Goal: Use online tool/utility: Utilize a website feature to perform a specific function

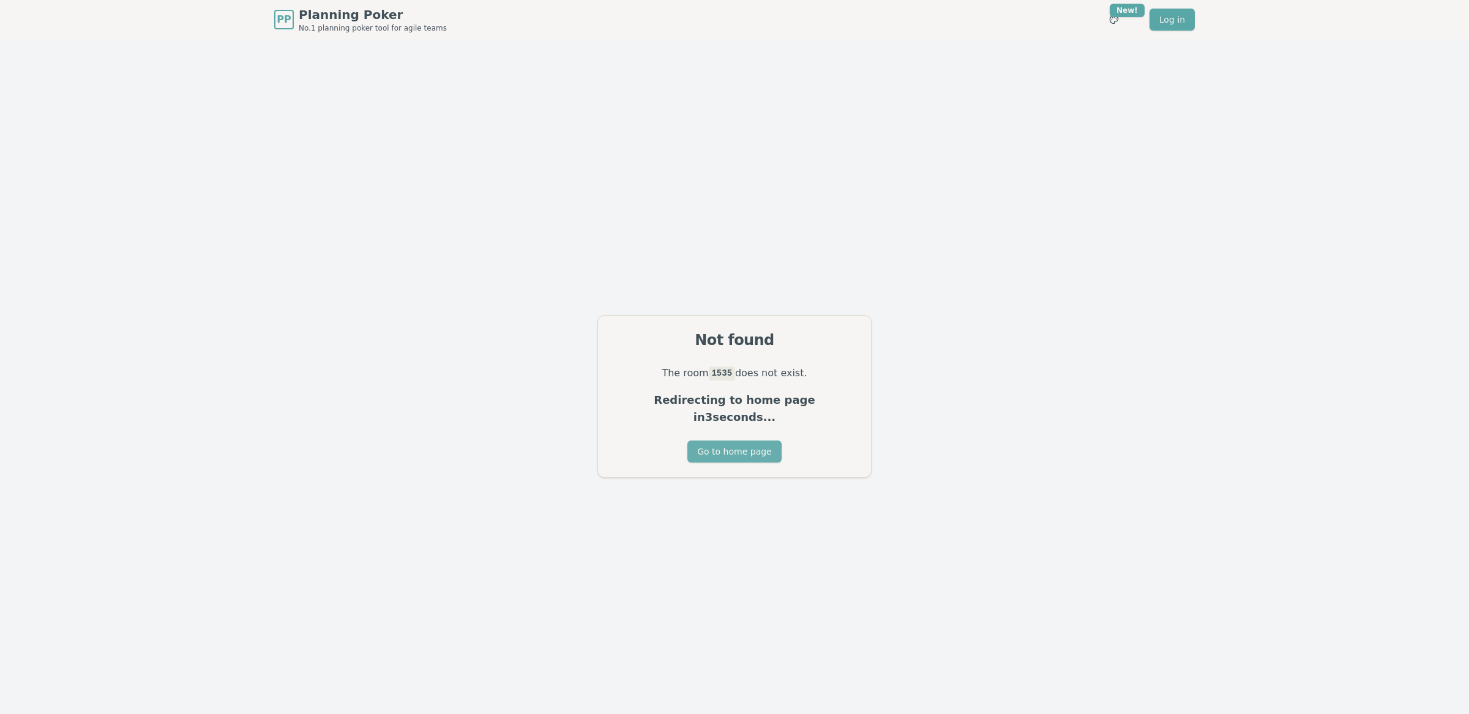
click at [720, 451] on button "Go to home page" at bounding box center [734, 452] width 94 height 22
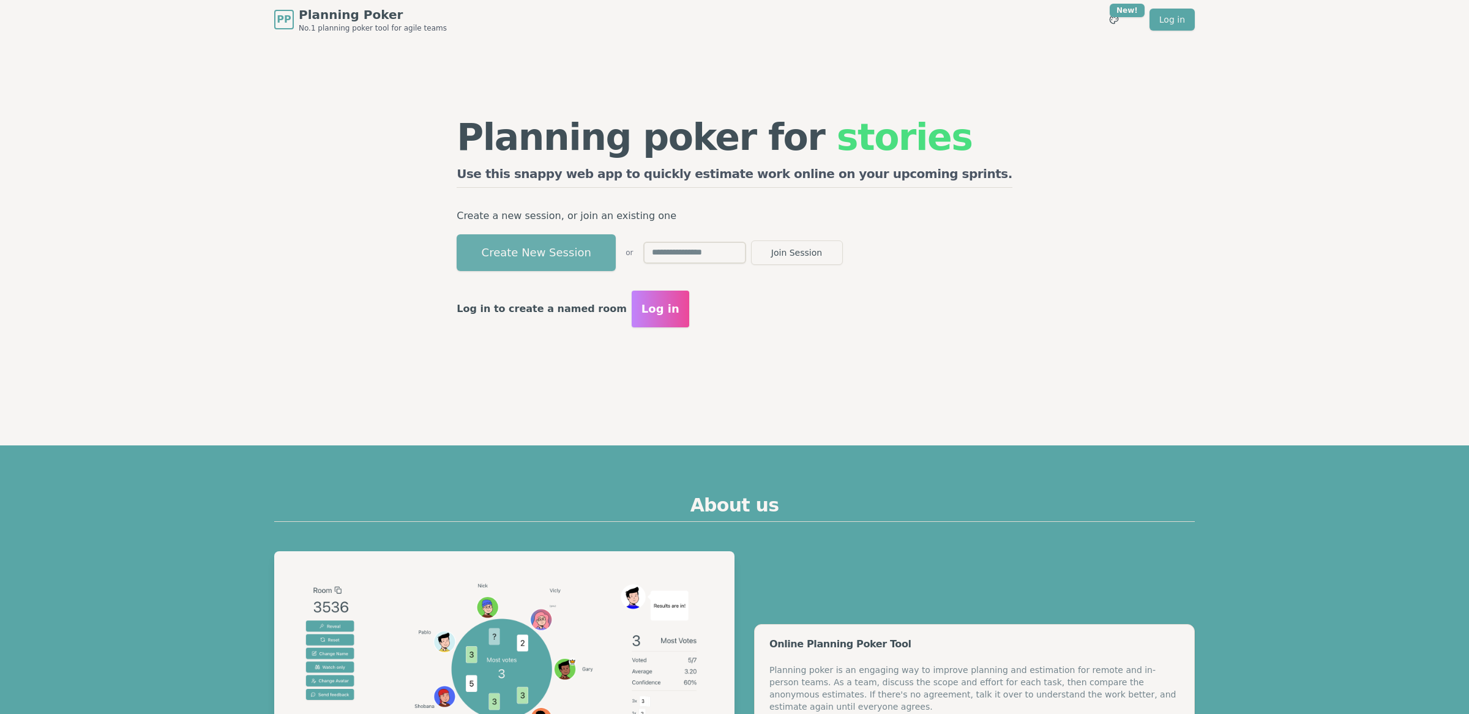
click at [598, 256] on button "Create New Session" at bounding box center [536, 252] width 159 height 37
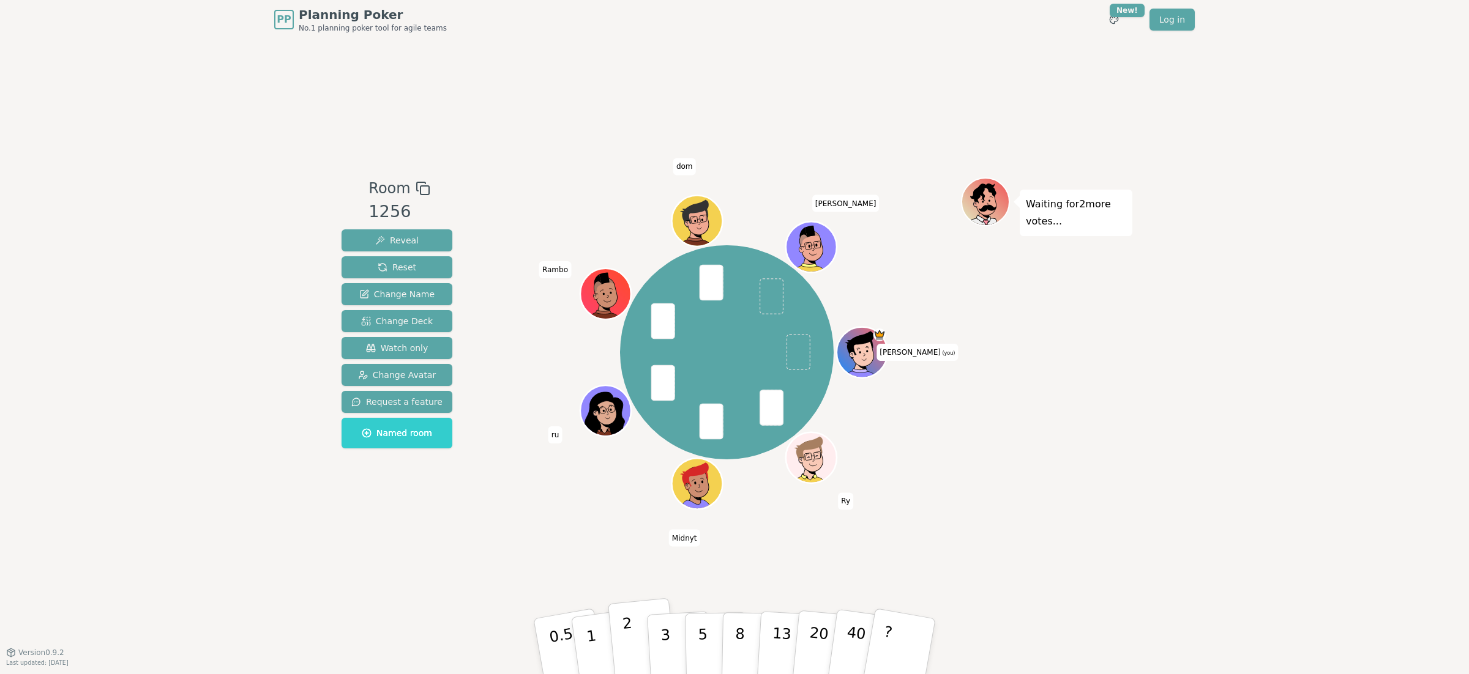
click at [628, 645] on p "2" at bounding box center [630, 648] width 16 height 67
click at [397, 238] on span "Reveal" at bounding box center [396, 240] width 43 height 12
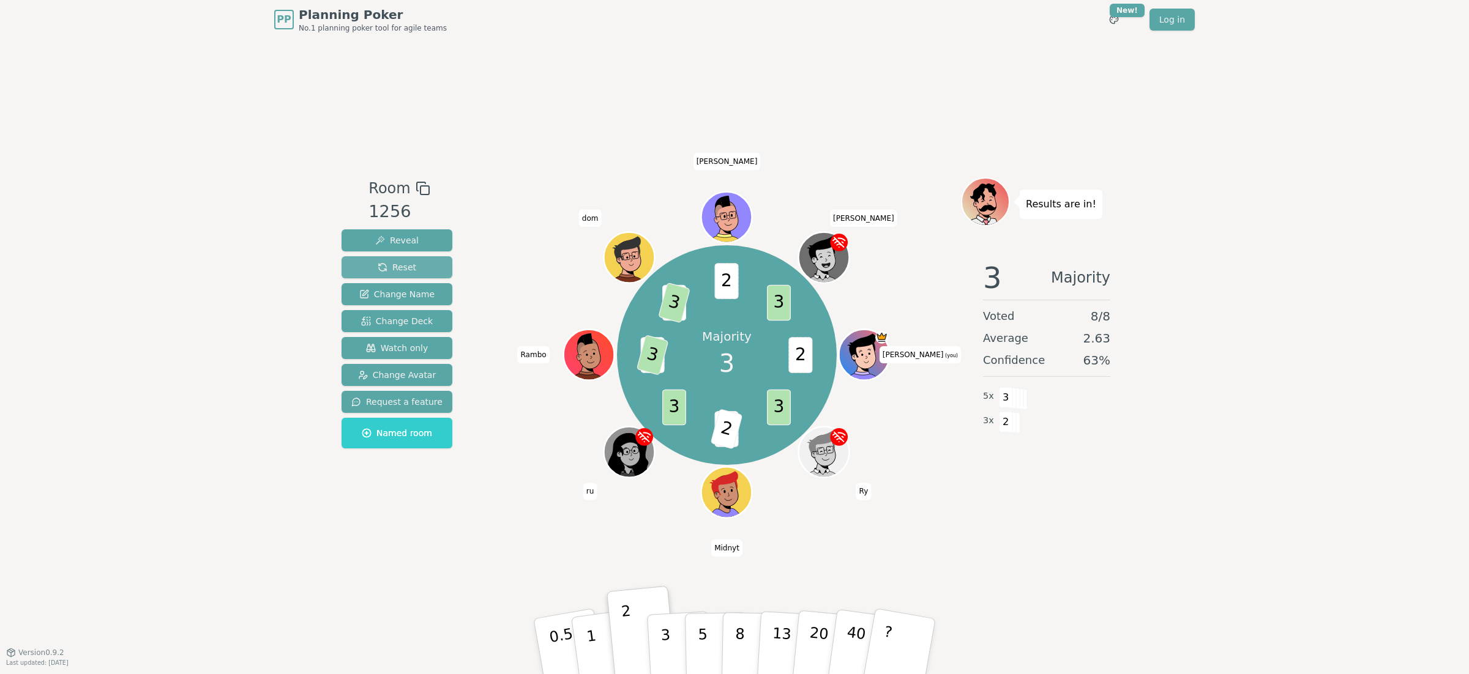
click at [414, 273] on button "Reset" at bounding box center [396, 267] width 111 height 22
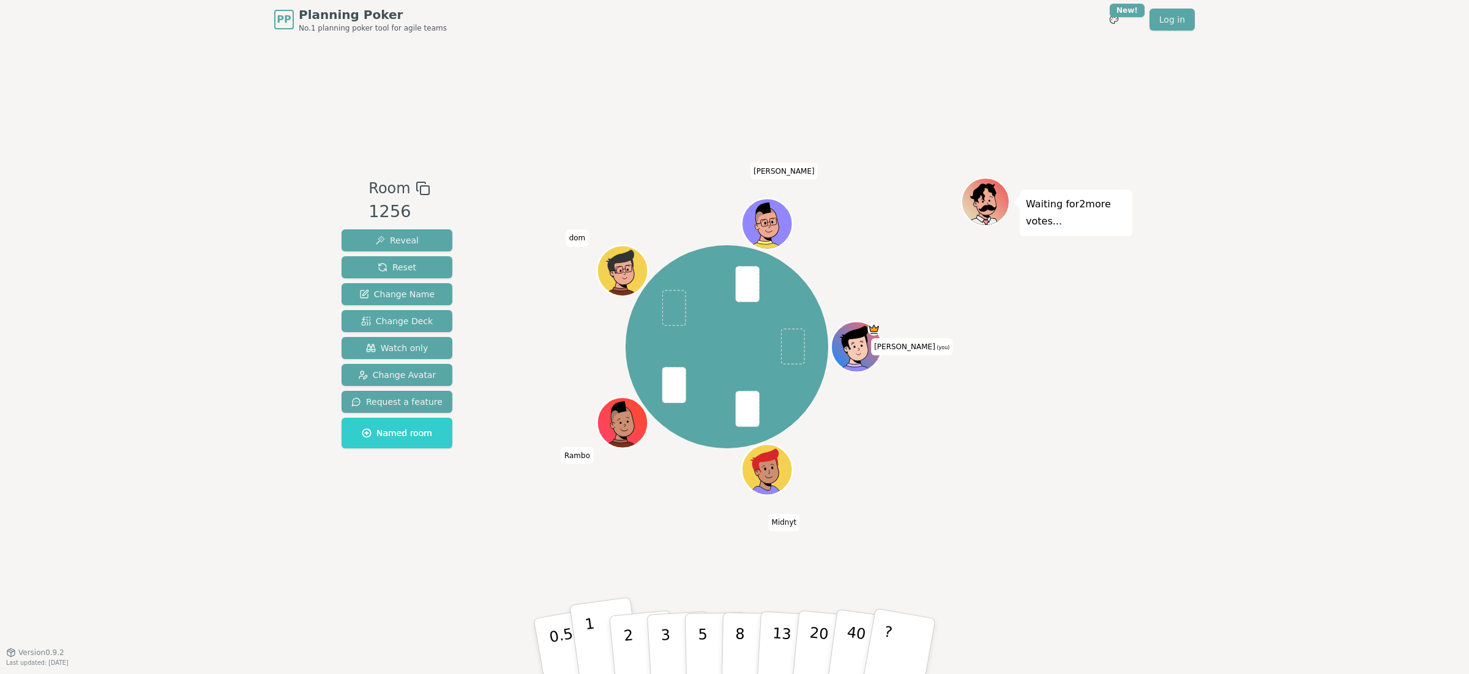
click at [603, 643] on button "1" at bounding box center [605, 646] width 73 height 99
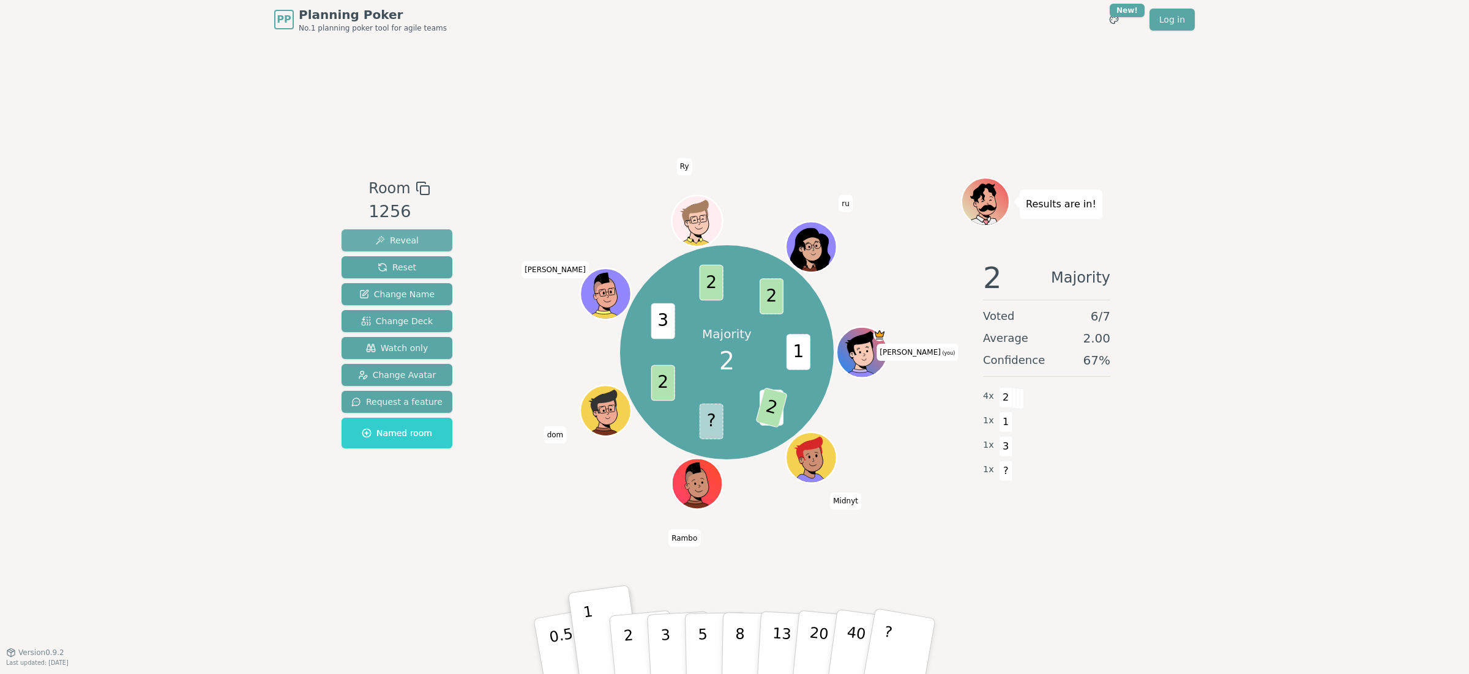
click at [372, 243] on button "Reveal" at bounding box center [396, 240] width 111 height 22
click at [375, 244] on span "Reveal" at bounding box center [396, 240] width 43 height 12
click at [379, 269] on span "Reset" at bounding box center [397, 267] width 39 height 12
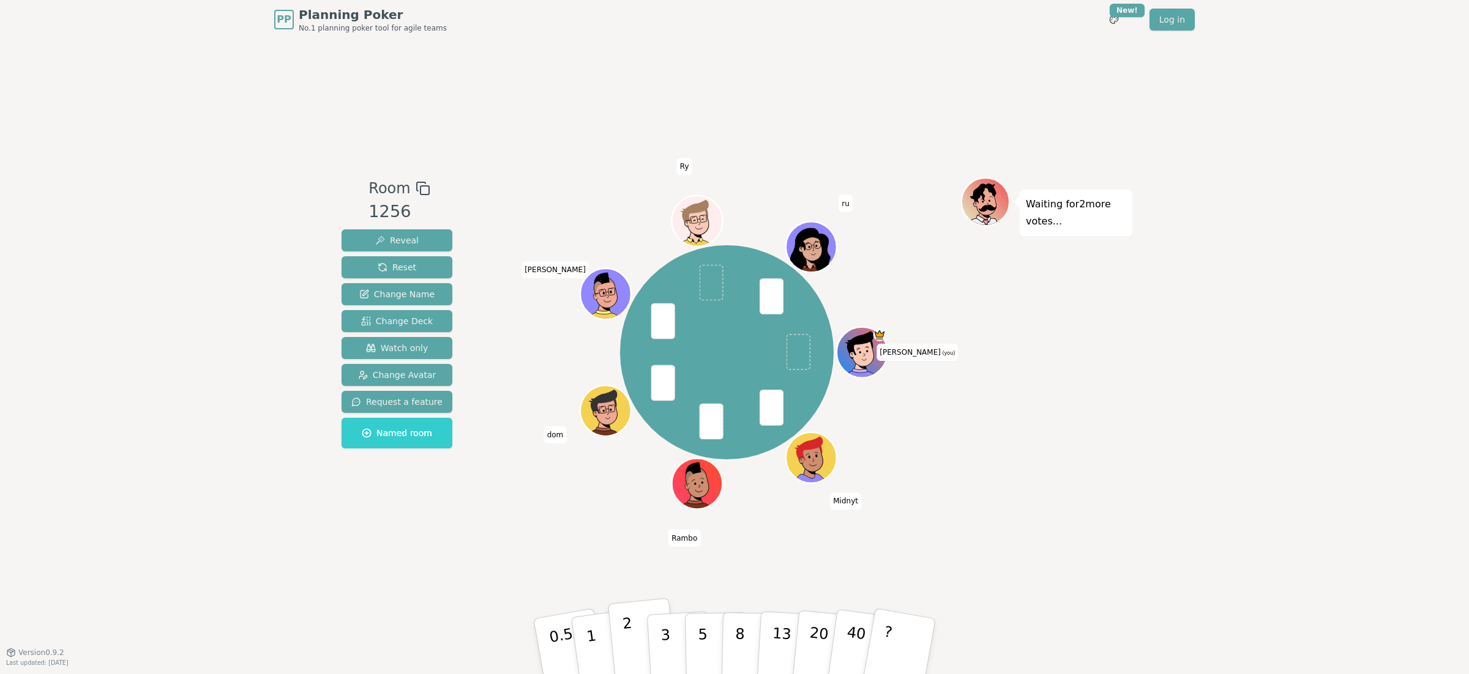
click at [633, 645] on button "2" at bounding box center [643, 646] width 70 height 97
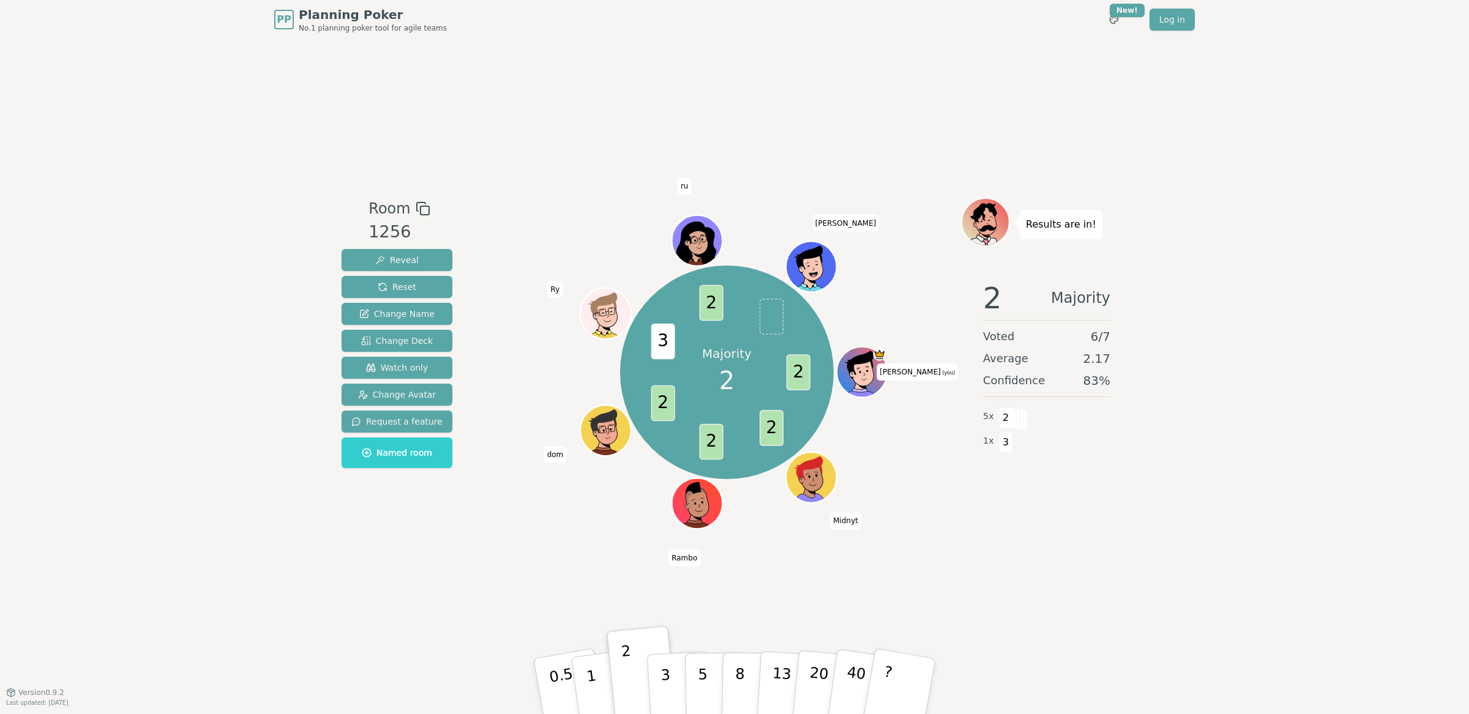
click at [485, 198] on div "Room 1256 Reveal Reset Change Name Change Deck Watch only Change Avatar Request…" at bounding box center [735, 366] width 796 height 337
click at [395, 279] on button "Reset" at bounding box center [396, 287] width 111 height 22
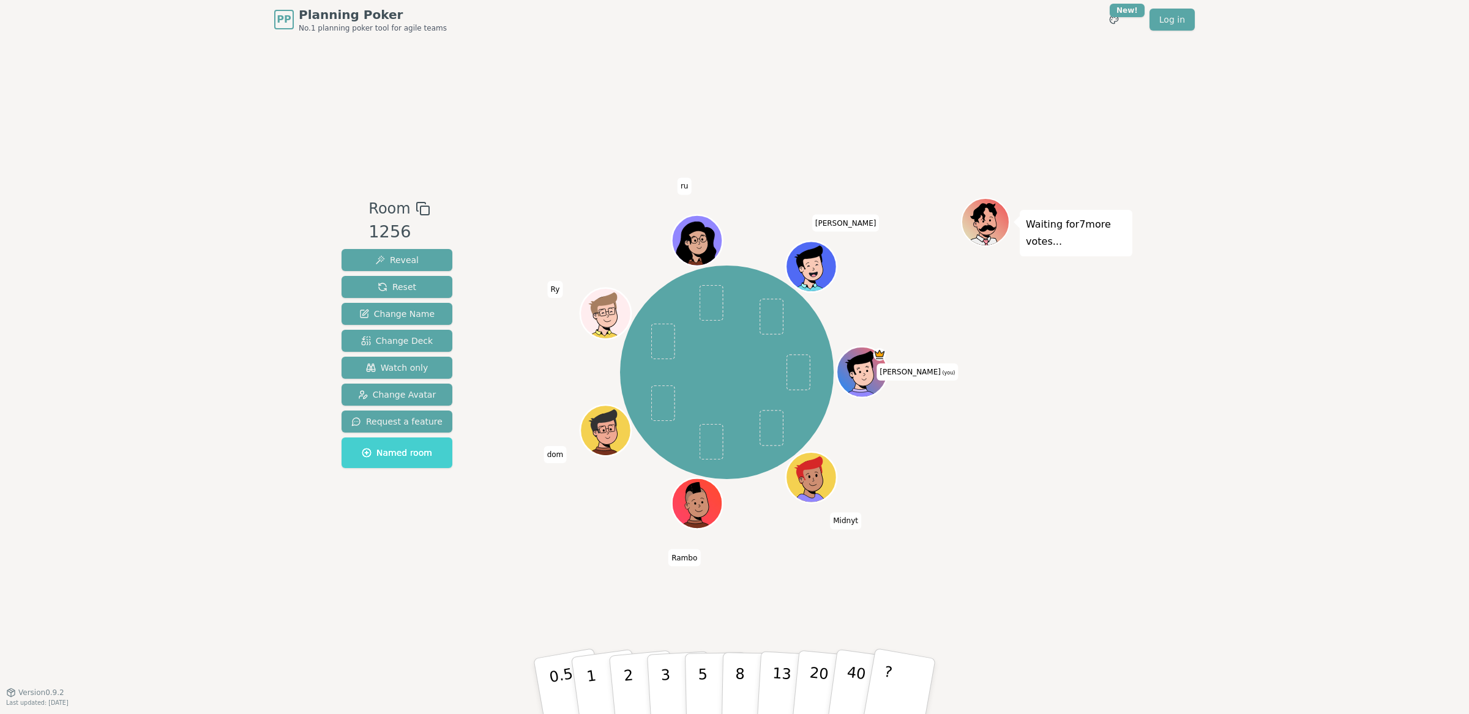
click at [414, 458] on span "Named room" at bounding box center [397, 453] width 70 height 12
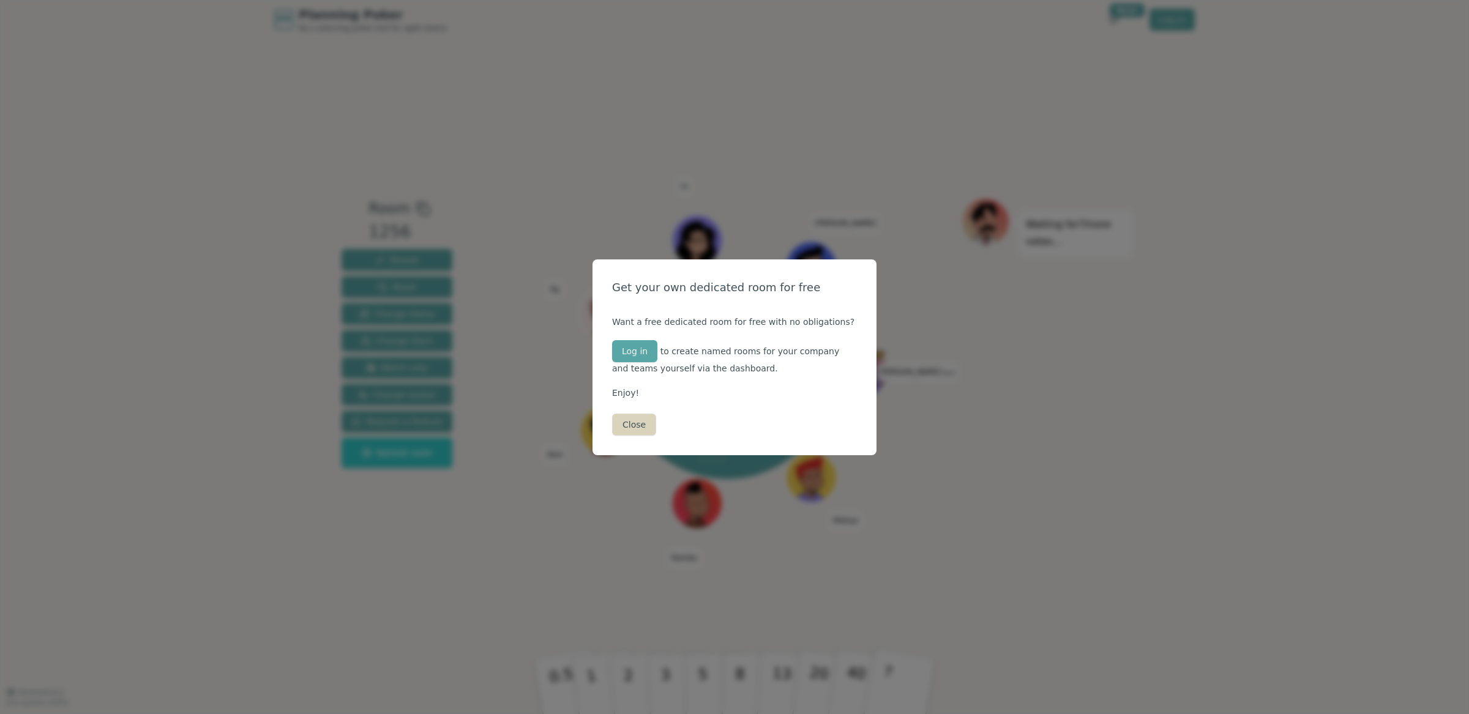
click at [628, 427] on button "Close" at bounding box center [634, 425] width 44 height 22
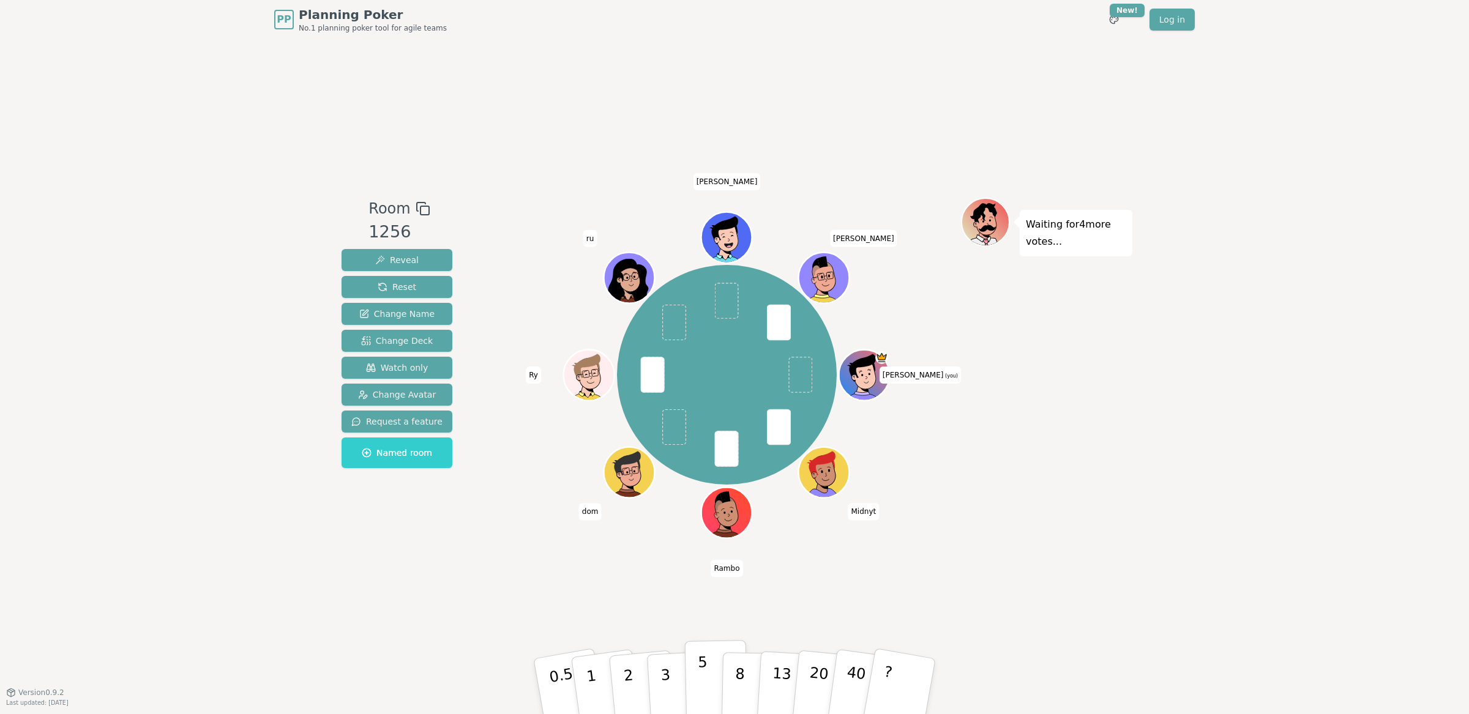
click at [704, 677] on p "5" at bounding box center [703, 687] width 10 height 66
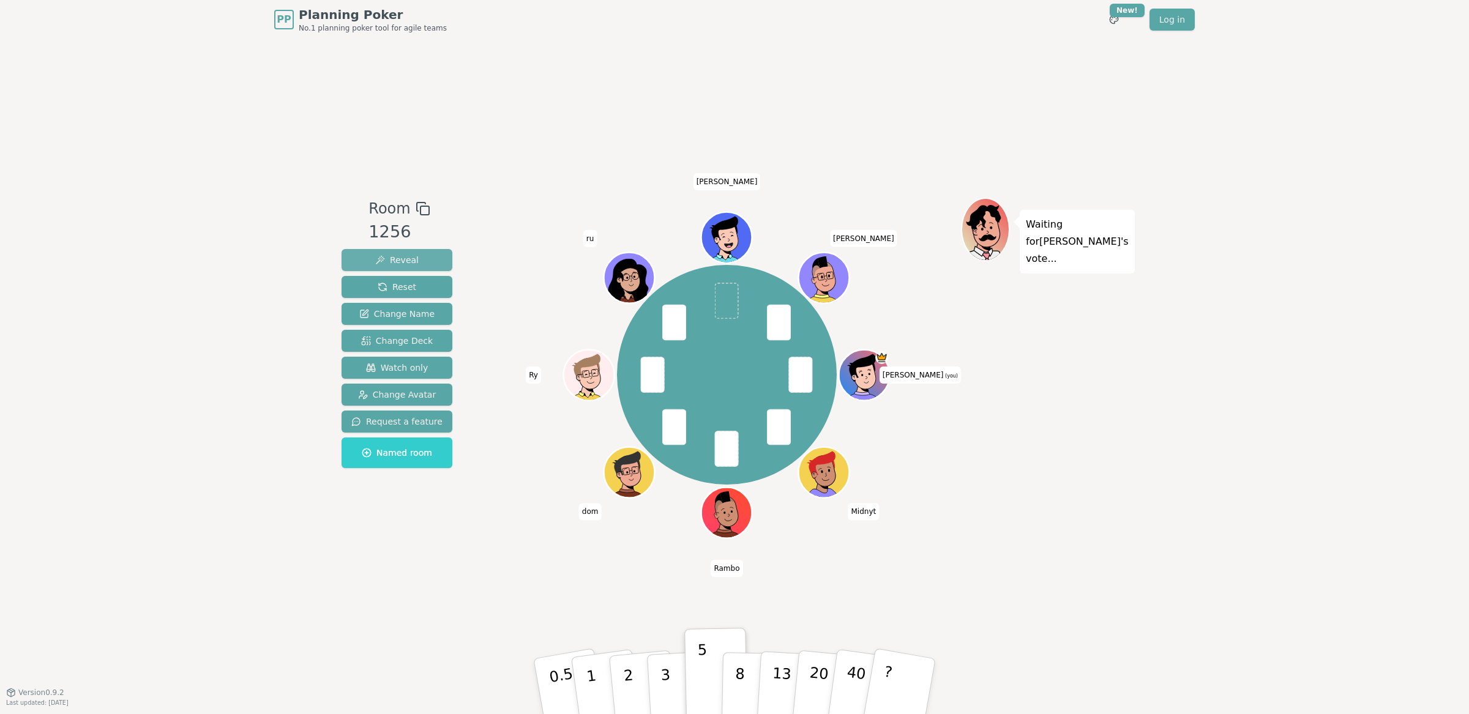
click at [417, 257] on button "Reveal" at bounding box center [396, 260] width 111 height 22
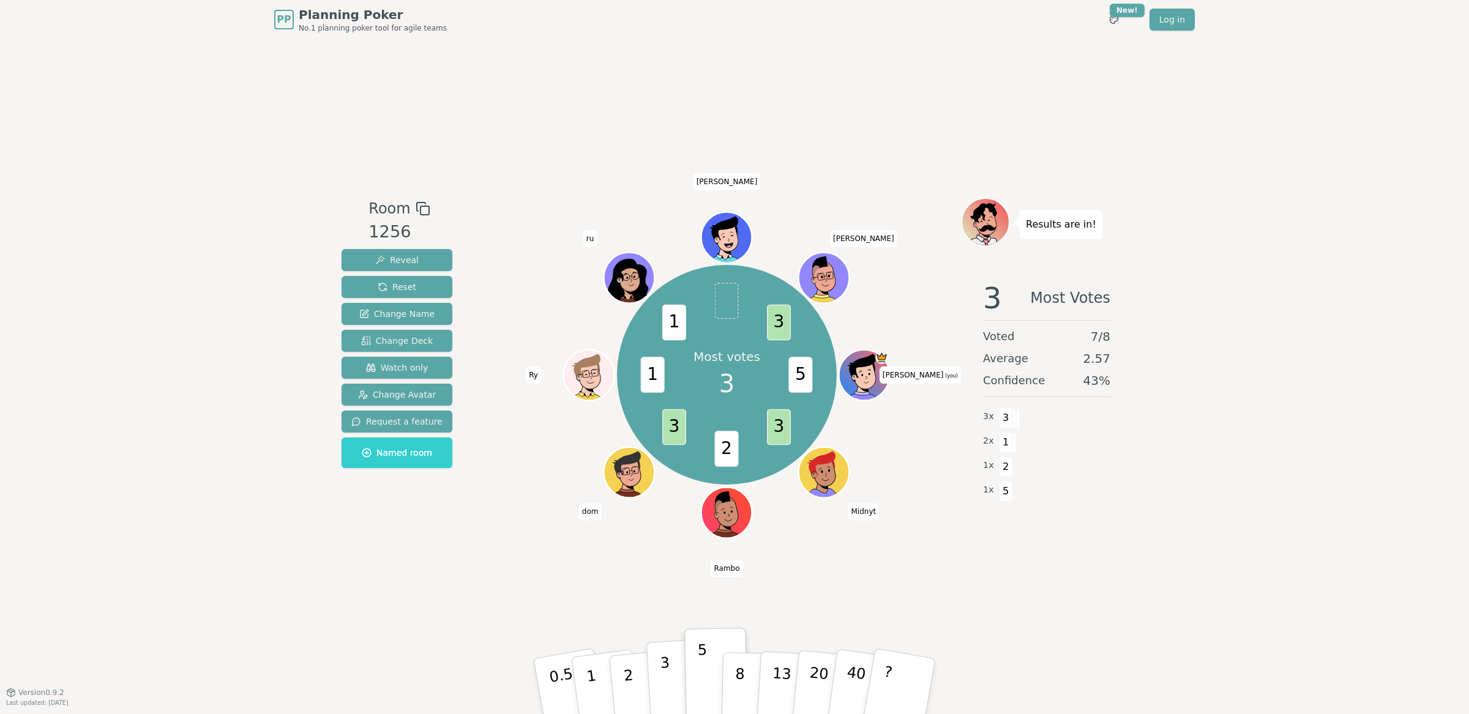
click at [665, 677] on p "3" at bounding box center [666, 687] width 13 height 67
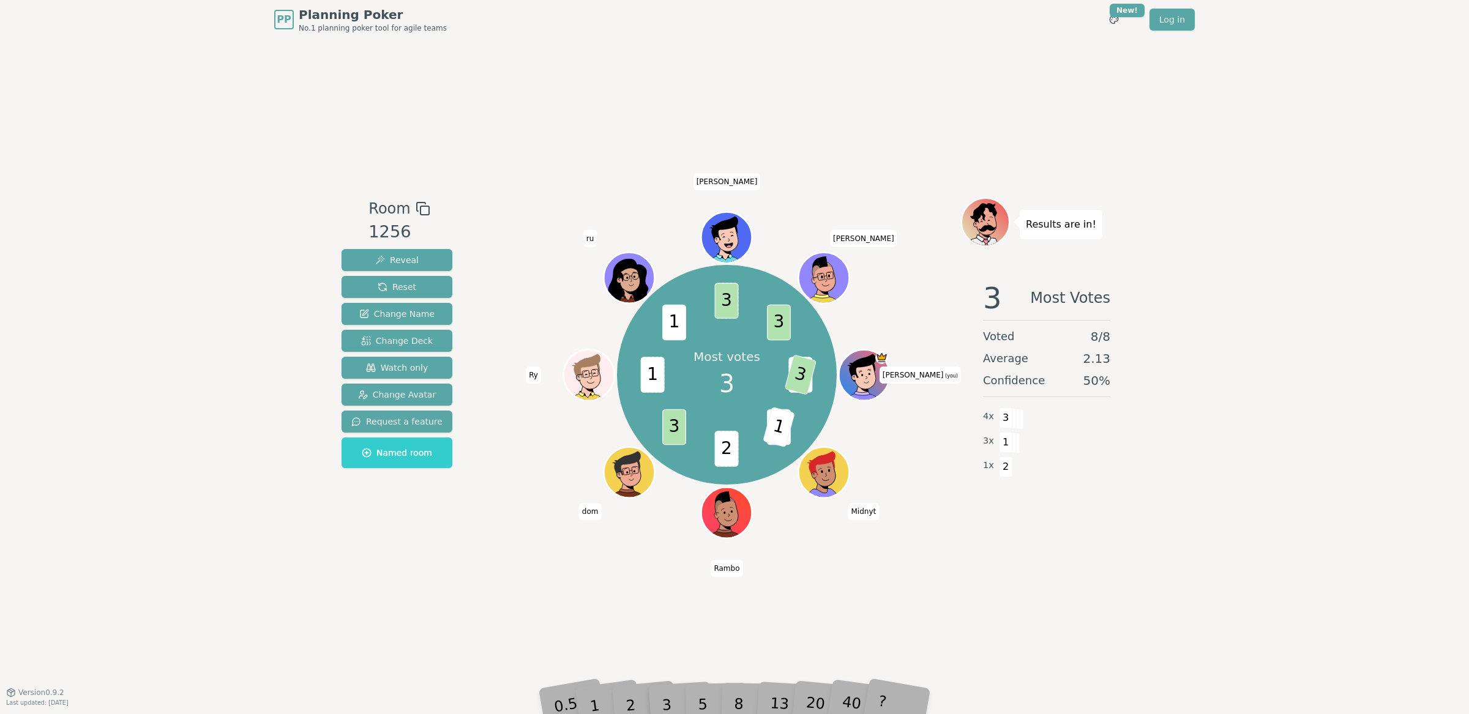
click at [596, 668] on div "1" at bounding box center [606, 686] width 42 height 47
click at [400, 261] on span "Reveal" at bounding box center [396, 260] width 43 height 12
click at [796, 374] on span "5" at bounding box center [801, 375] width 24 height 36
click at [412, 278] on button "Reset" at bounding box center [396, 287] width 111 height 22
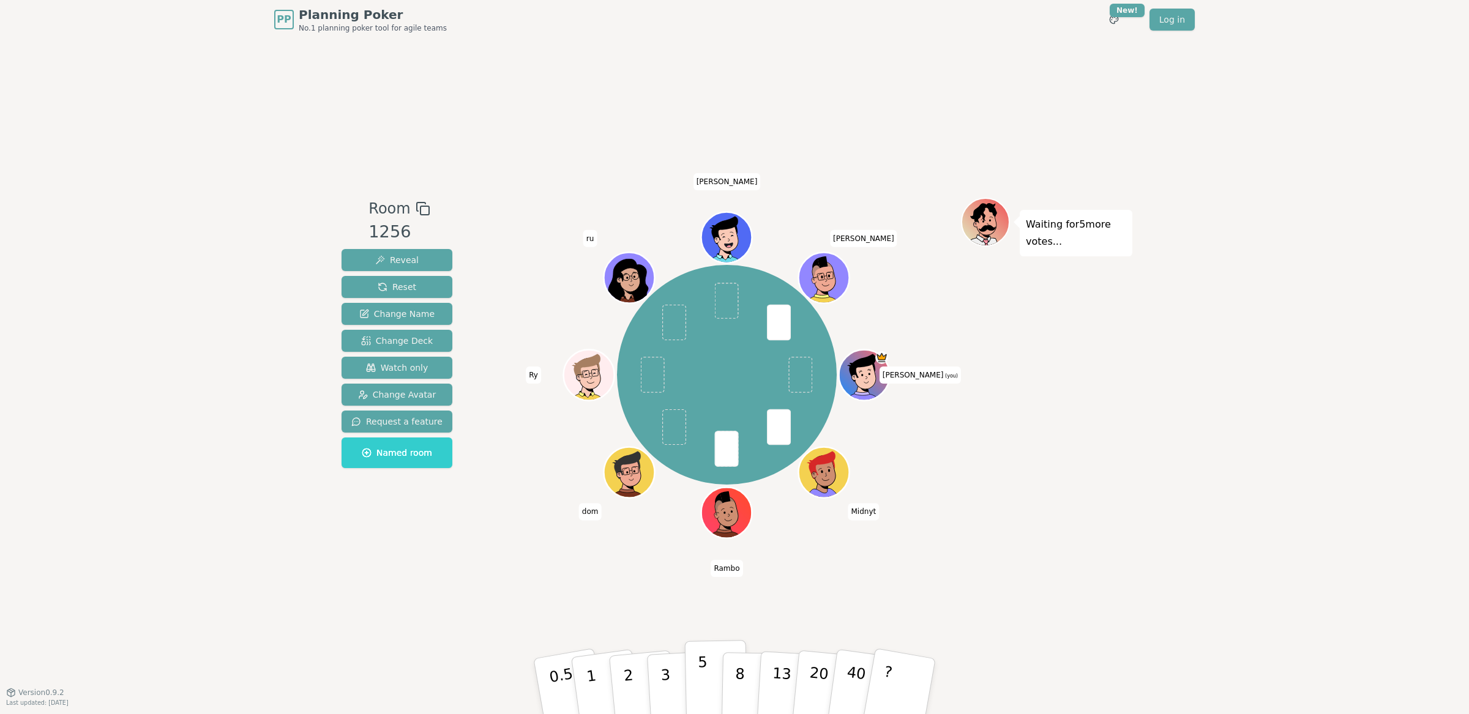
click at [704, 677] on p "5" at bounding box center [703, 687] width 10 height 66
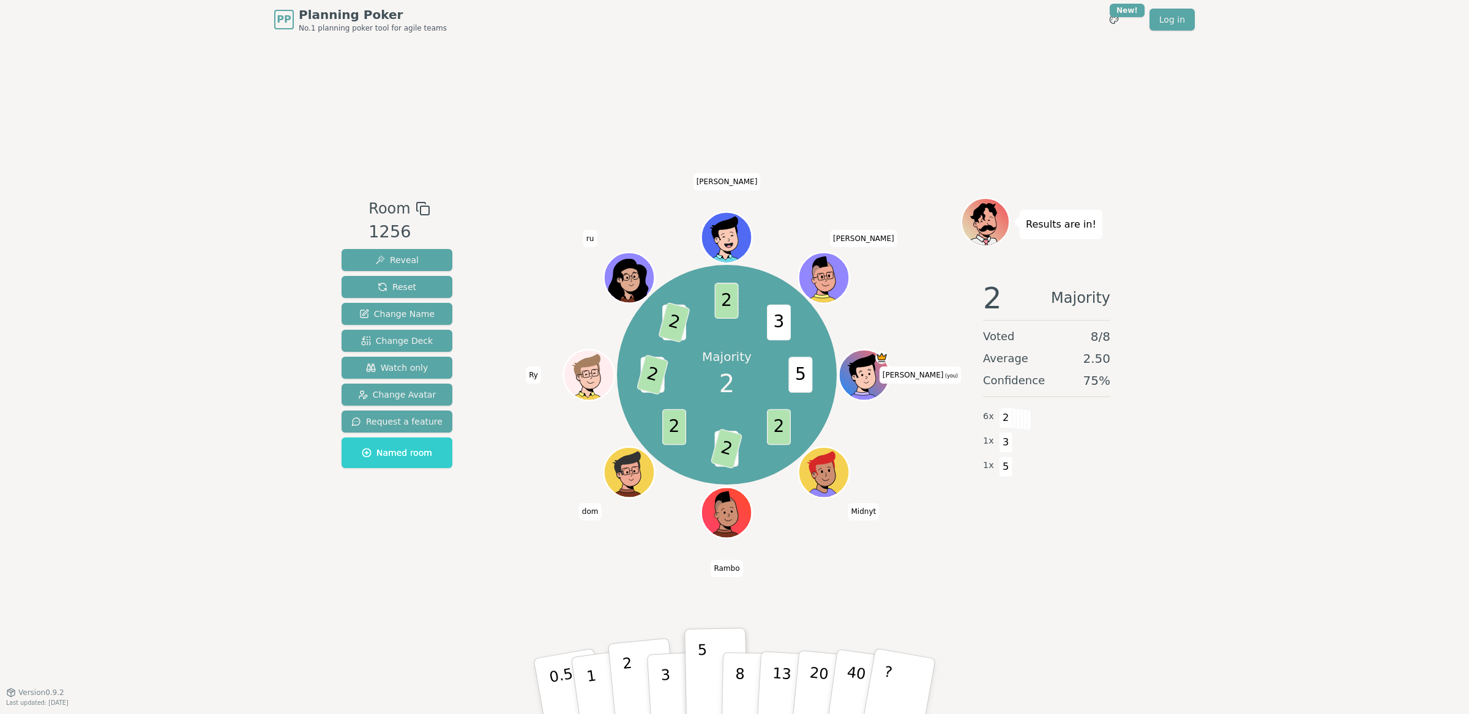
click at [632, 701] on p "2" at bounding box center [630, 688] width 16 height 67
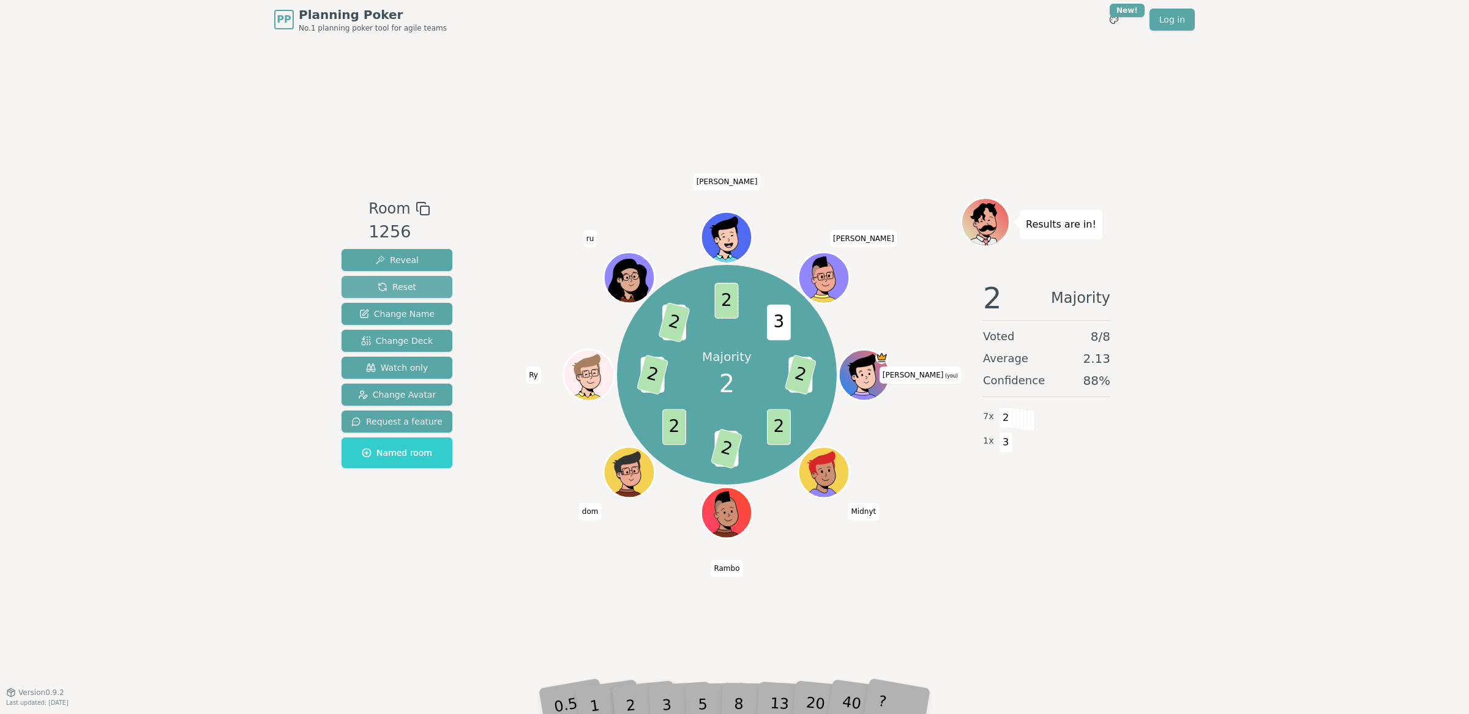
click at [396, 288] on span "Reset" at bounding box center [397, 287] width 39 height 12
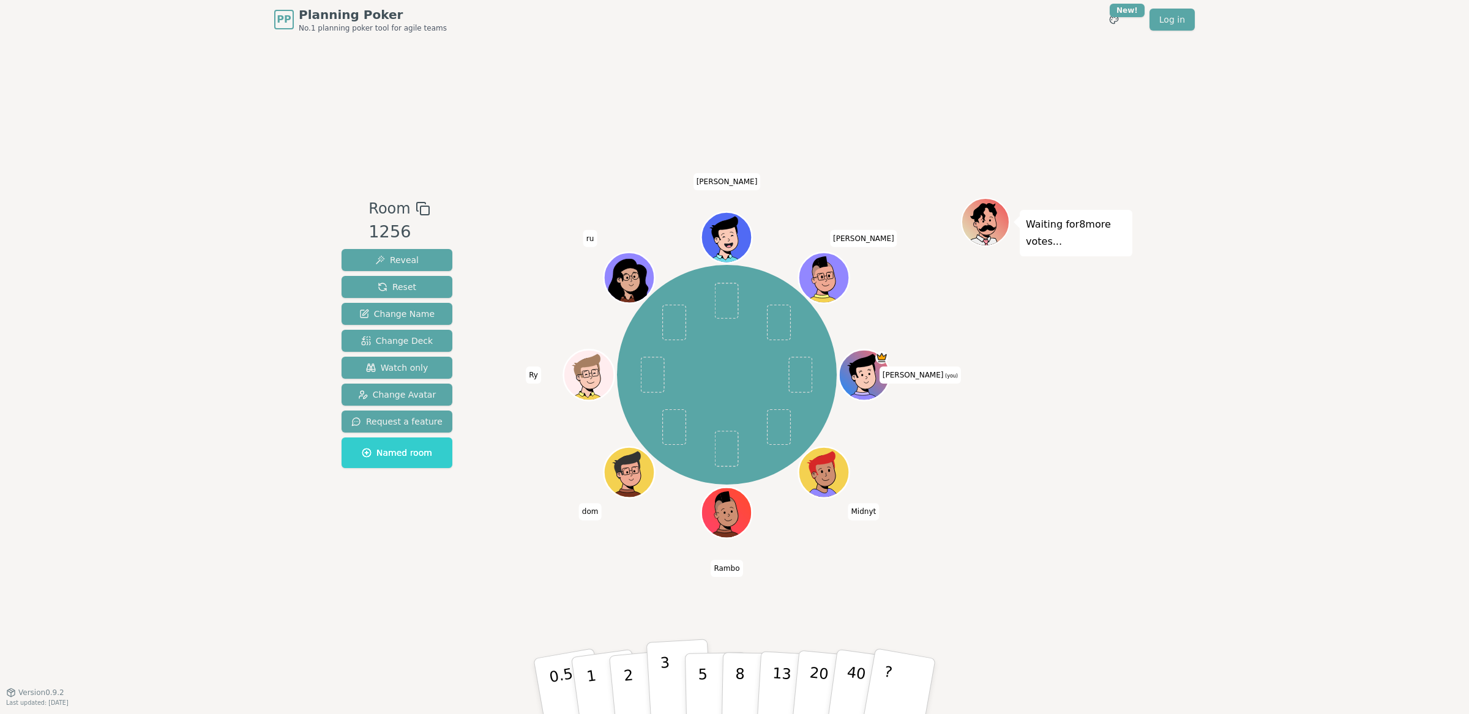
click at [671, 667] on button "3" at bounding box center [679, 686] width 67 height 95
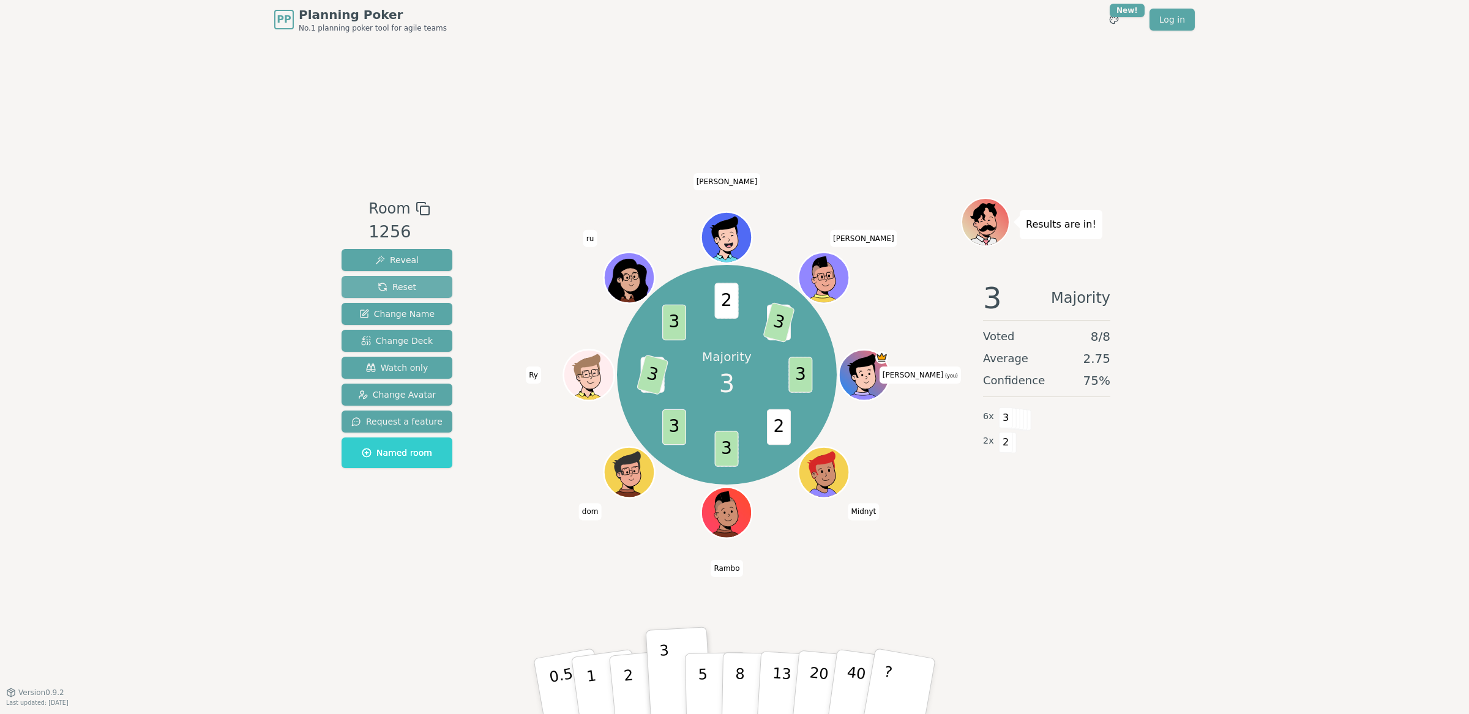
click at [409, 277] on button "Reset" at bounding box center [396, 287] width 111 height 22
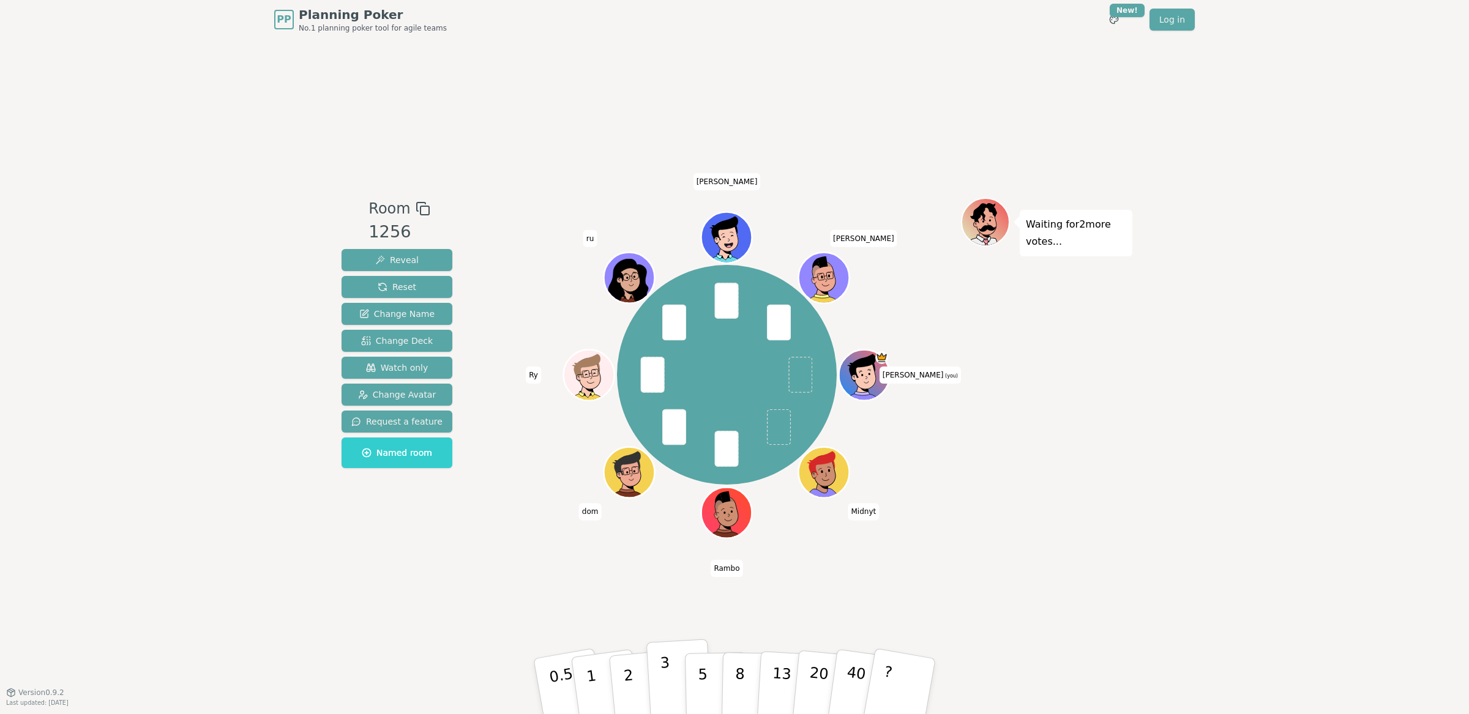
click at [659, 692] on button "3" at bounding box center [679, 686] width 67 height 95
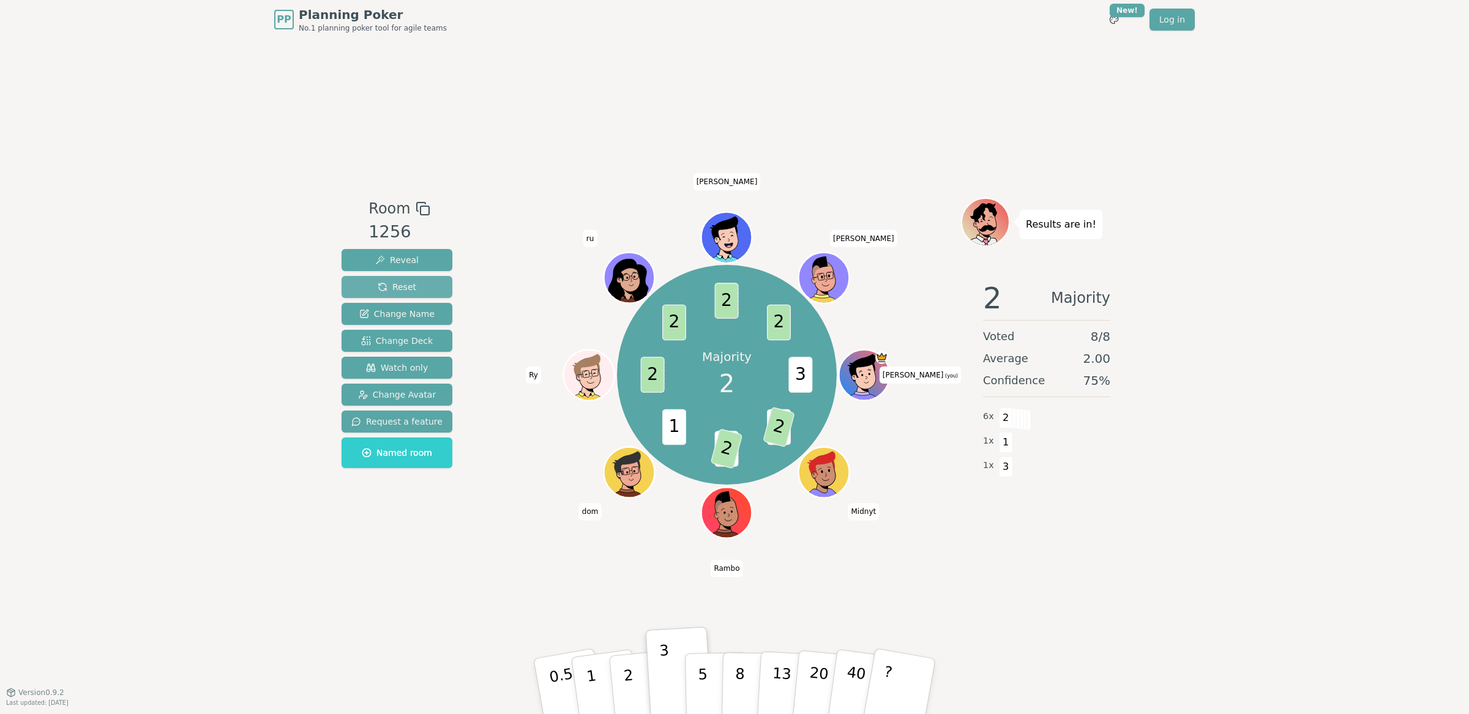
click at [372, 289] on button "Reset" at bounding box center [396, 287] width 111 height 22
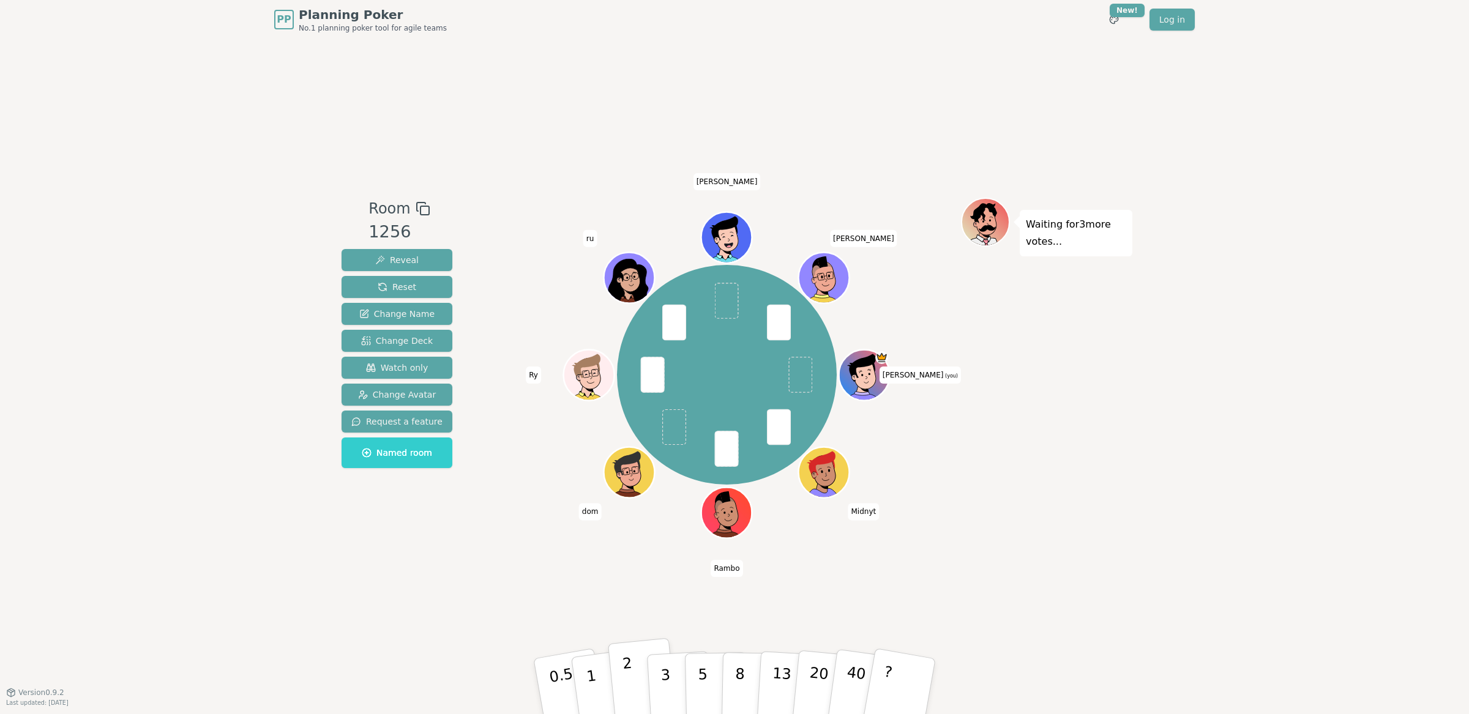
click at [620, 687] on button "2" at bounding box center [643, 686] width 70 height 97
click at [394, 259] on span "Reveal" at bounding box center [396, 260] width 43 height 12
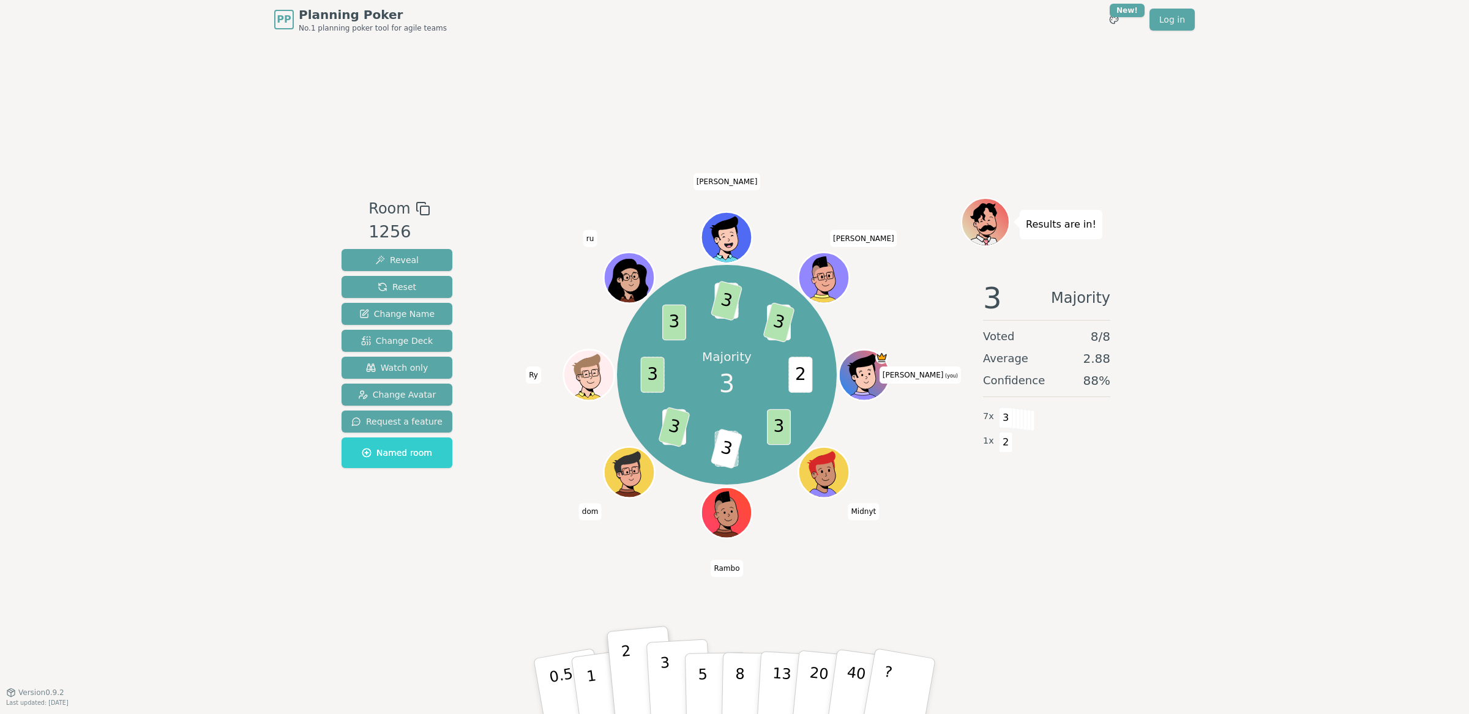
click at [666, 690] on p "3" at bounding box center [666, 687] width 13 height 67
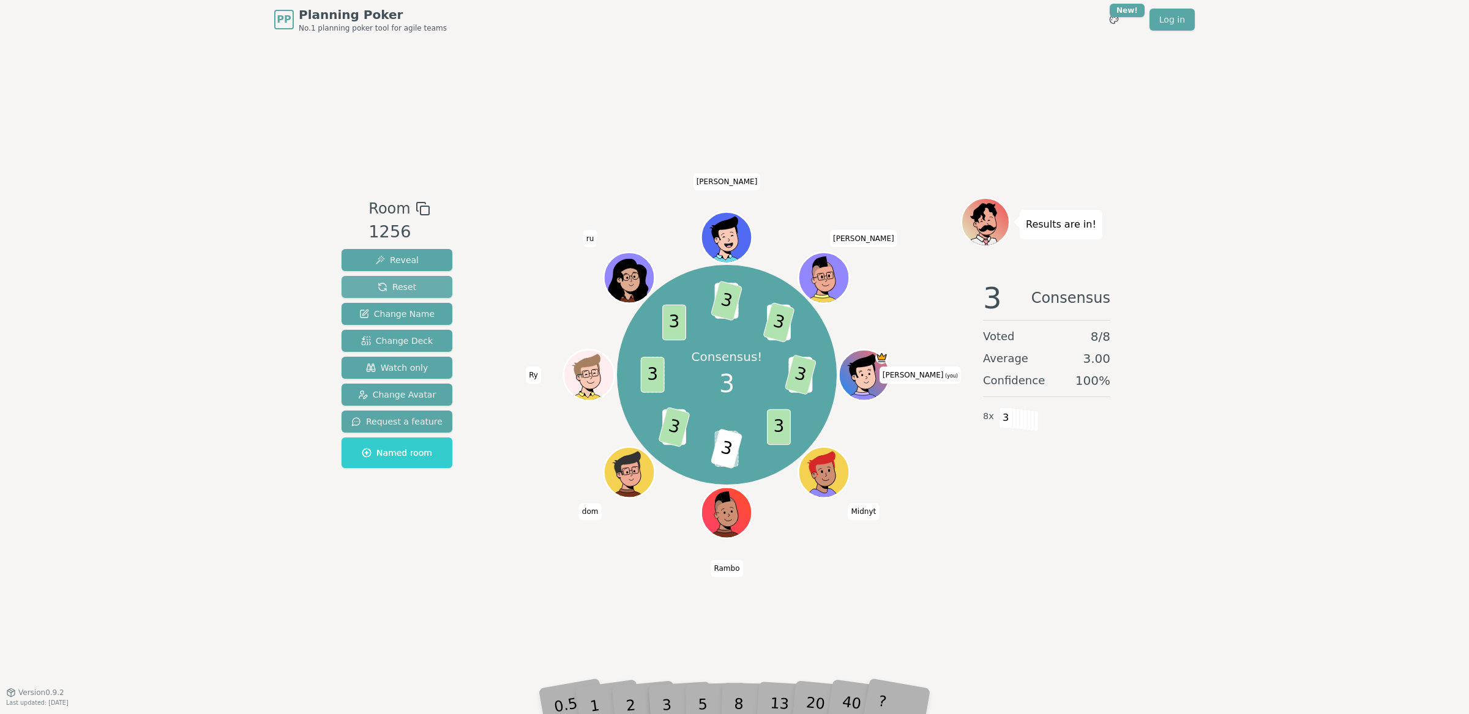
click at [416, 287] on button "Reset" at bounding box center [396, 287] width 111 height 22
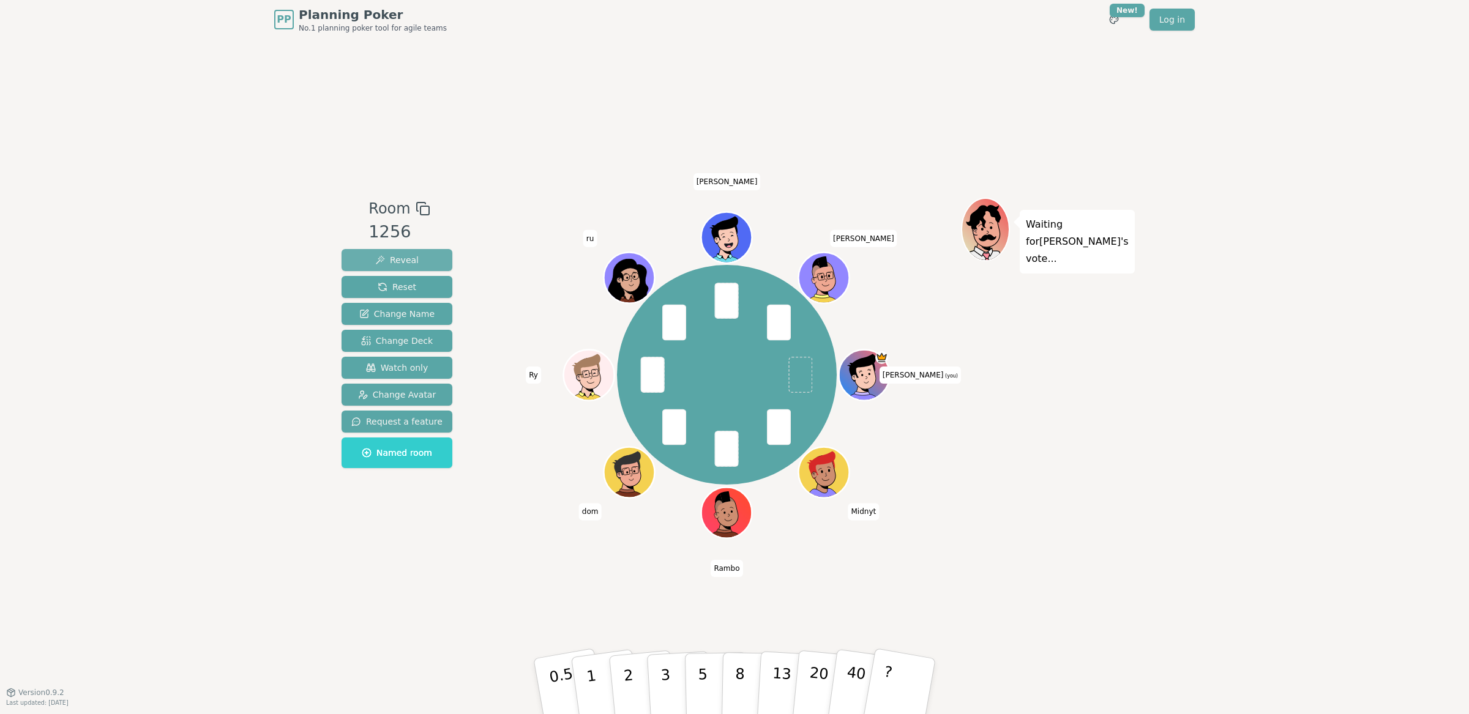
click at [421, 252] on button "Reveal" at bounding box center [396, 260] width 111 height 22
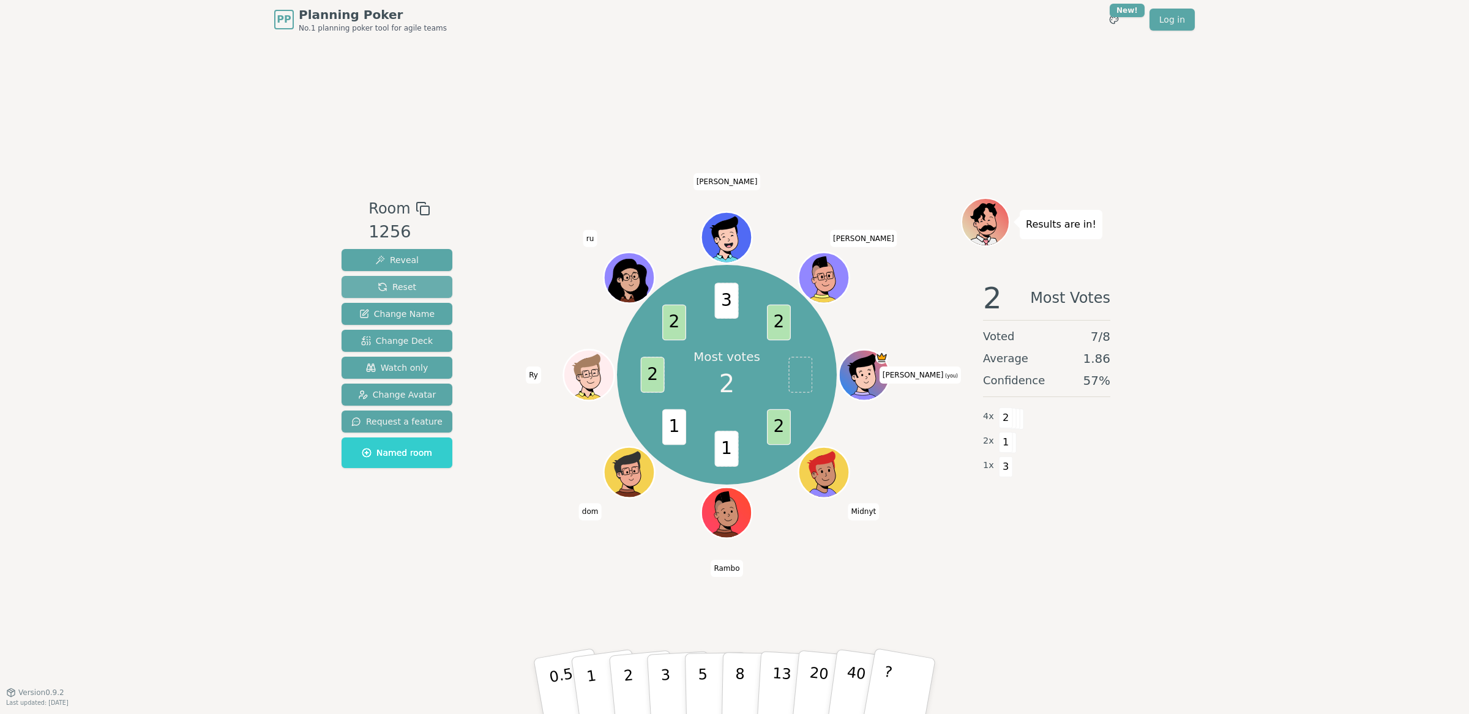
click at [409, 292] on span "Reset" at bounding box center [397, 287] width 39 height 12
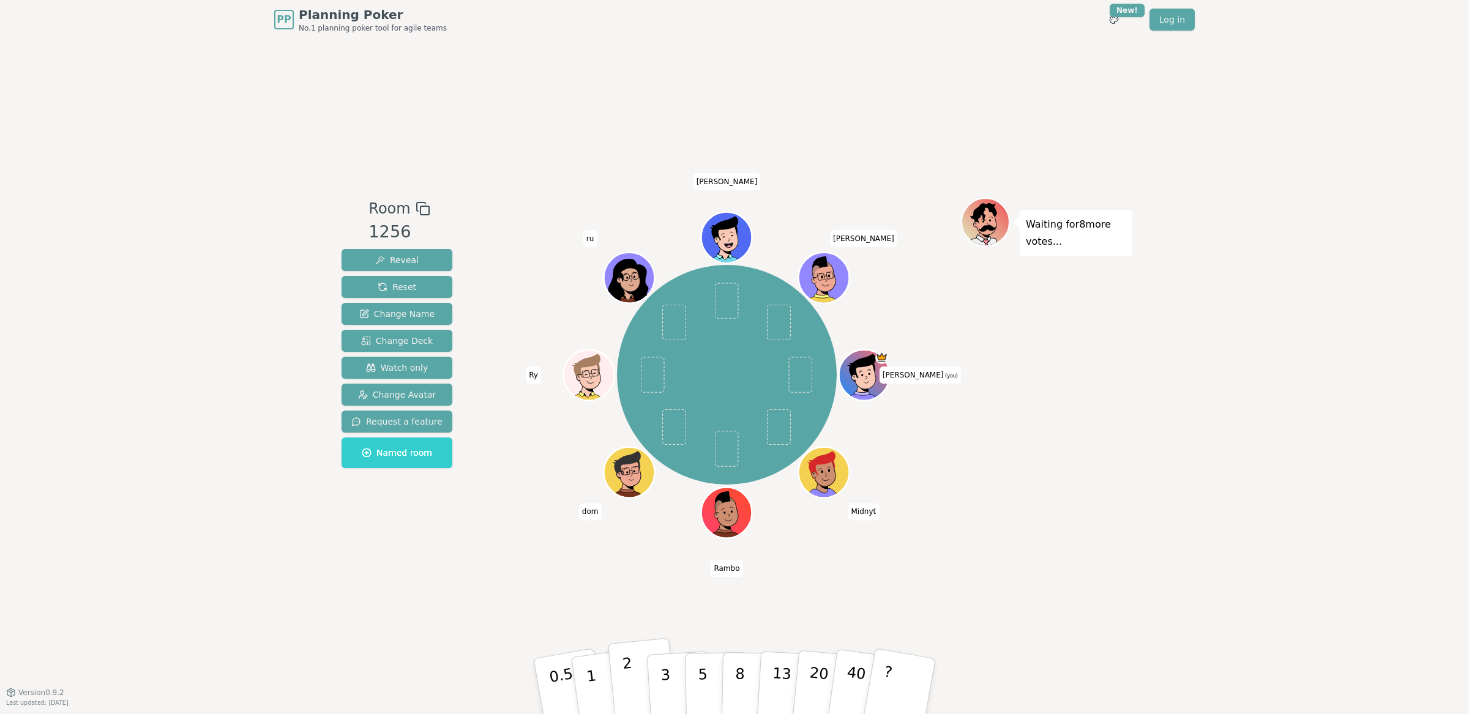
click at [622, 685] on button "2" at bounding box center [643, 686] width 70 height 97
